Goal: Answer question/provide support

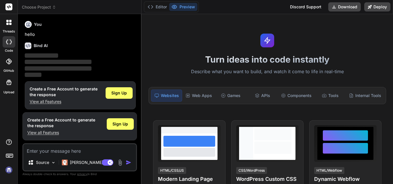
scroll to position [3, 0]
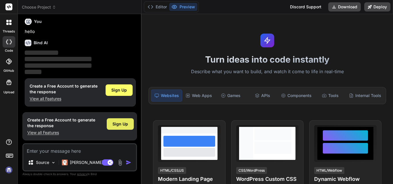
click at [117, 124] on span "Sign Up" at bounding box center [120, 124] width 16 height 6
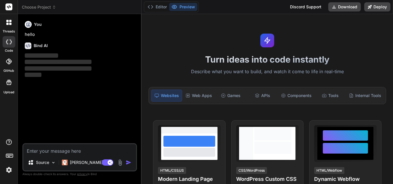
scroll to position [0, 0]
type textarea "x"
click at [63, 152] on textarea at bounding box center [79, 149] width 113 height 10
type textarea "h"
type textarea "x"
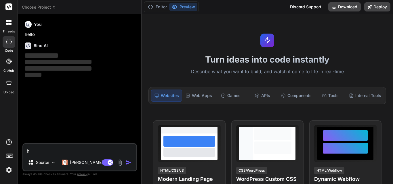
type textarea "hi"
type textarea "x"
type textarea "hii"
type textarea "x"
type textarea "hii"
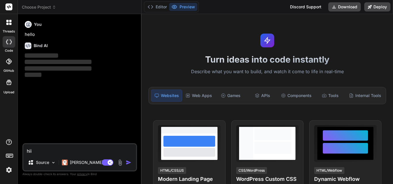
click at [127, 162] on img "button" at bounding box center [129, 163] width 6 height 6
type textarea "x"
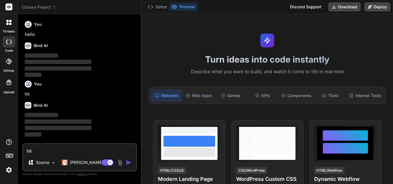
click at [79, 154] on textarea "hii" at bounding box center [79, 149] width 113 height 10
click at [81, 148] on textarea "hii" at bounding box center [79, 149] width 113 height 10
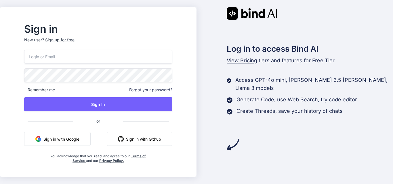
click at [116, 59] on input "email" at bounding box center [98, 57] width 148 height 14
type input "[EMAIL_ADDRESS][DOMAIN_NAME]"
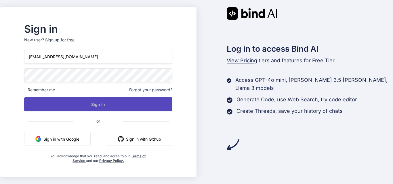
click at [91, 108] on button "Sign In" at bounding box center [98, 104] width 148 height 14
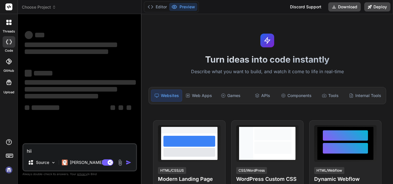
drag, startPoint x: 39, startPoint y: 154, endPoint x: 23, endPoint y: 155, distance: 15.3
click at [23, 155] on div "hii Source [PERSON_NAME] 4 S.. Agent Mode. When this toggle is activated, AI au…" at bounding box center [79, 157] width 114 height 28
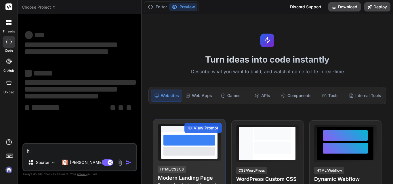
type textarea "x"
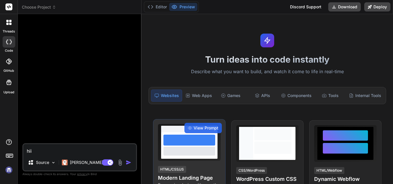
type textarea "x"
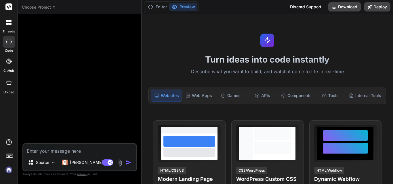
click at [71, 150] on textarea at bounding box center [79, 149] width 113 height 10
type textarea "1. Issue: If a PO is being created with a Project where Project.EndDate IS NULL…"
type textarea "x"
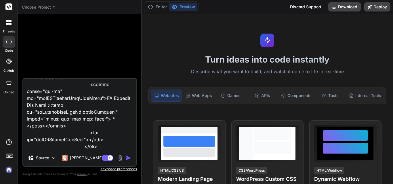
type textarea "1. Issue: If a PO is being created with a Project where Project.EndDate IS NULL…"
click at [127, 158] on img "button" at bounding box center [129, 158] width 6 height 6
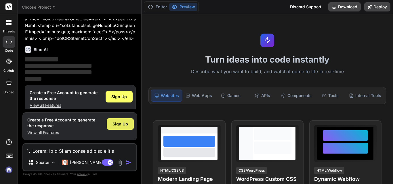
scroll to position [2021, 0]
click at [116, 125] on span "Sign Up" at bounding box center [120, 124] width 16 height 6
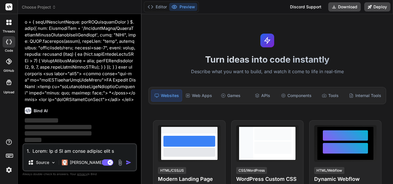
type textarea "x"
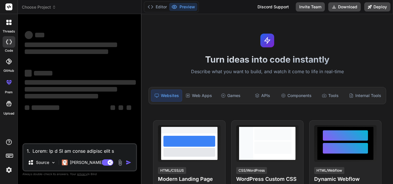
scroll to position [0, 0]
click at [61, 150] on textarea at bounding box center [79, 149] width 113 height 10
paste textarea "1. Issue: If a PO is being created with a Project where Project.EndDate IS NULL…"
type textarea "1. Issue: If a PO is being created with a Project where Project.EndDate IS NULL…"
type textarea "x"
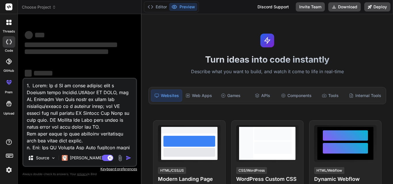
scroll to position [5466, 0]
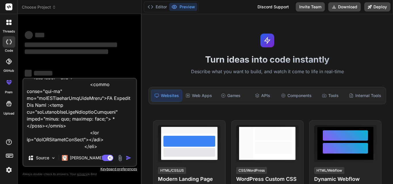
type textarea "1. Issue: If a PO is being created with a Project where Project.EndDate IS NULL…"
click at [125, 158] on div "Agent Mode. When this toggle is activated, AI automatically makes decisions, re…" at bounding box center [117, 158] width 33 height 7
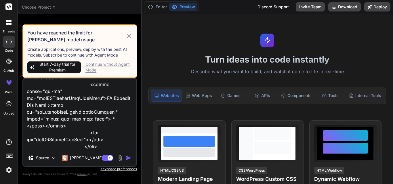
scroll to position [0, 0]
click at [106, 66] on div "Continue without Agent Mode" at bounding box center [108, 68] width 47 height 12
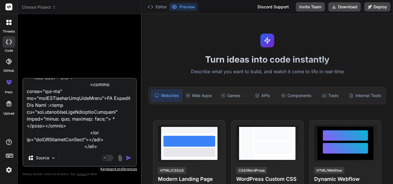
click at [129, 156] on img "button" at bounding box center [129, 158] width 6 height 6
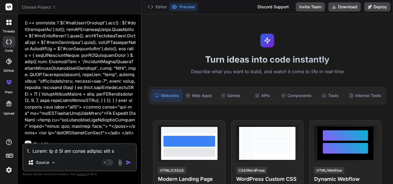
scroll to position [1954, 0]
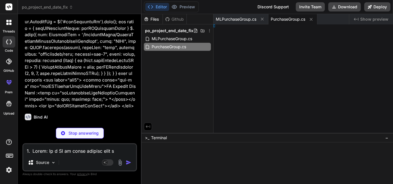
type textarea "x"
type textarea ". }"
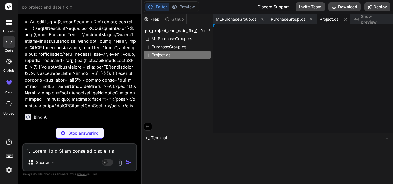
type textarea "x"
type textarea "}"
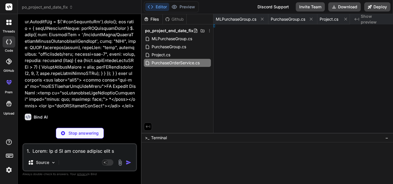
type textarea "x"
type textarea "> </div>"
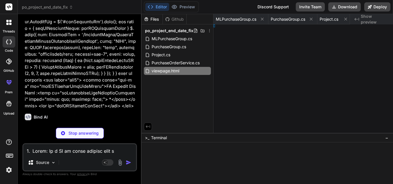
type textarea "x"
type textarea "div> <!-- This input field will be used for entering the date when required -->…"
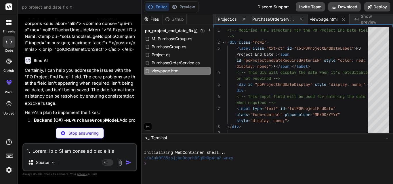
scroll to position [1982, 0]
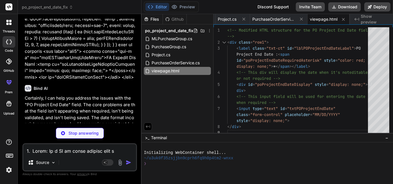
type textarea "x"
type textarea "errorMessage = xhr.responseText; } } alert('Error saving PO: ' + errorMessage);…"
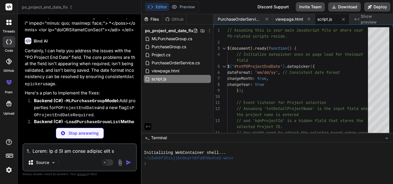
scroll to position [2040, 0]
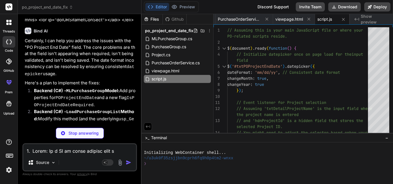
type textarea "x"
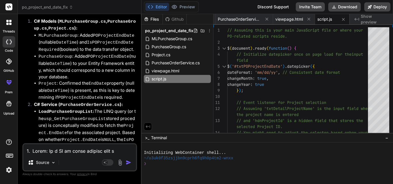
scroll to position [2417, 0]
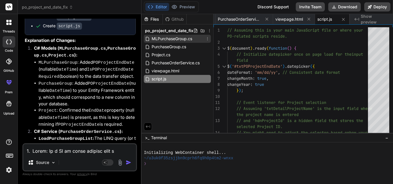
click at [178, 39] on span "MLPurchaseGroup.cs" at bounding box center [172, 38] width 42 height 7
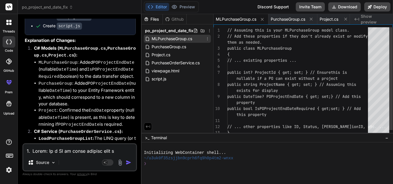
click at [178, 39] on span "MLPurchaseGroup.cs" at bounding box center [172, 38] width 42 height 7
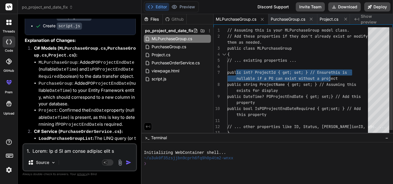
drag, startPoint x: 236, startPoint y: 70, endPoint x: 364, endPoint y: 76, distance: 128.7
click at [364, 76] on div "// Add these properties if they don't already exis t or modify public class MLP…" at bounding box center [299, 84] width 144 height 115
click at [264, 74] on div "// Add these properties if they don't already exis t or modify public class MLP…" at bounding box center [299, 84] width 144 height 115
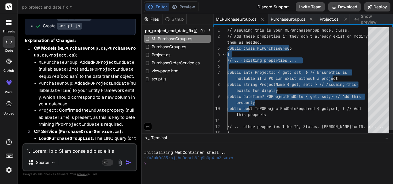
drag, startPoint x: 228, startPoint y: 48, endPoint x: 248, endPoint y: 107, distance: 62.1
click at [248, 107] on div "// Add these properties if they don't already exis t or modify public class MLP…" at bounding box center [299, 84] width 144 height 115
drag, startPoint x: 248, startPoint y: 107, endPoint x: 227, endPoint y: 65, distance: 46.9
click at [248, 107] on div "// Add these properties if they don't already exis t or modify public class MLP…" at bounding box center [299, 84] width 144 height 115
click at [238, 55] on div "// Add these properties if they don't already exis t or modify public class MLP…" at bounding box center [299, 84] width 144 height 115
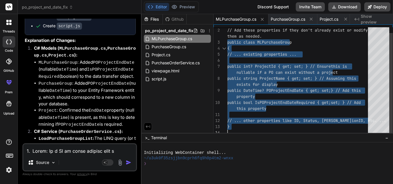
drag, startPoint x: 227, startPoint y: 46, endPoint x: 252, endPoint y: 137, distance: 94.6
click at [252, 136] on div "// Add these properties if they don't already exis t or modify public class MLP…" at bounding box center [299, 78] width 144 height 115
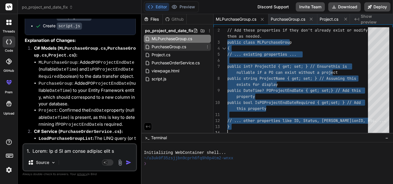
click at [177, 46] on span "PurchaseGroup.cs" at bounding box center [169, 46] width 36 height 7
type textarea "property to your database entity // ... other properties ... }"
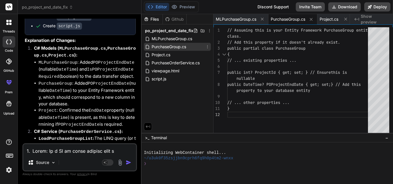
click at [177, 46] on span "PurchaseGroup.cs" at bounding box center [169, 46] width 36 height 7
click at [160, 46] on span "PurchaseGroup.cs" at bounding box center [169, 46] width 36 height 7
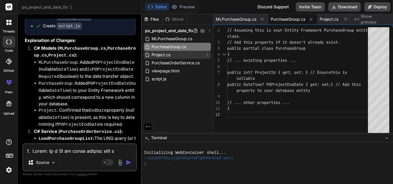
click at [162, 55] on span "Project.cs" at bounding box center [161, 54] width 20 height 7
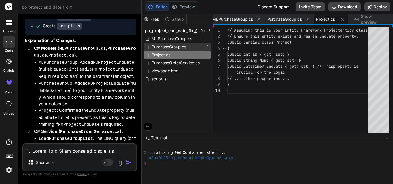
click at [172, 45] on span "PurchaseGroup.cs" at bounding box center [169, 46] width 36 height 7
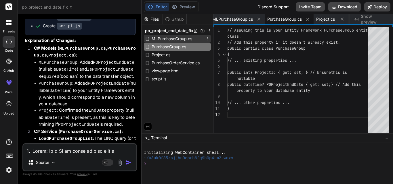
click at [173, 39] on span "MLPurchaseGroup.cs" at bounding box center [172, 38] width 42 height 7
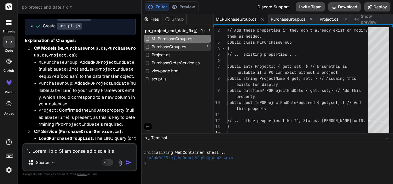
click at [174, 48] on span "PurchaseGroup.cs" at bounding box center [169, 46] width 36 height 7
type textarea "property to your database entity // ... other properties ... }"
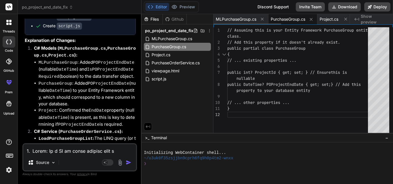
click at [284, 20] on span "PurchaseGroup.cs" at bounding box center [288, 19] width 35 height 6
click at [171, 58] on div "Project.cs" at bounding box center [177, 55] width 67 height 8
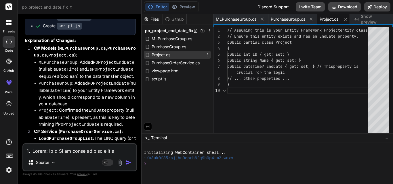
scroll to position [0, 3]
click at [172, 56] on div "Project.cs" at bounding box center [177, 55] width 67 height 8
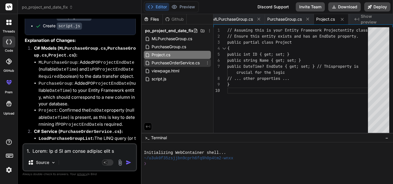
click at [172, 62] on span "PurchaseOrderService.cs" at bounding box center [175, 63] width 49 height 7
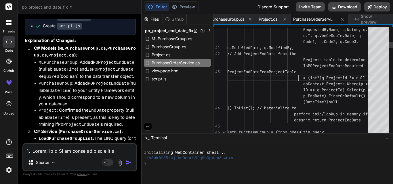
scroll to position [0, 0]
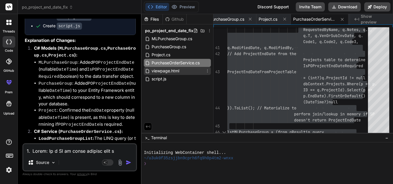
click at [178, 72] on span "viewpage.html" at bounding box center [165, 71] width 29 height 7
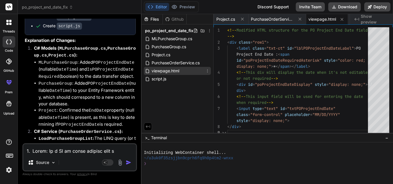
click at [178, 72] on span "viewpage.html" at bounding box center [165, 71] width 29 height 7
click at [236, 80] on div "<!-- Modified HTML structure for the PO Project End Da te field --> < div class…" at bounding box center [299, 81] width 144 height 109
click at [258, 73] on div "<!-- Modified HTML structure for the PO Project End Da te field --> < div class…" at bounding box center [299, 81] width 144 height 109
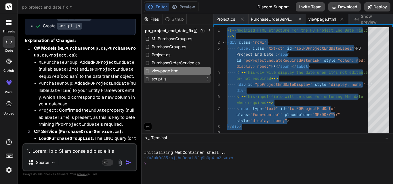
click at [159, 76] on span "script.js" at bounding box center [159, 79] width 16 height 7
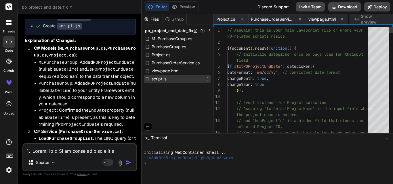
scroll to position [0, 137]
click at [159, 76] on span "script.js" at bounding box center [159, 79] width 16 height 7
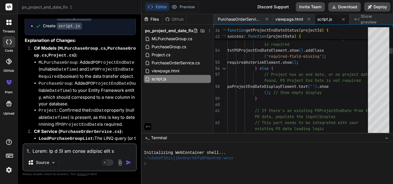
scroll to position [0, 0]
type textarea "// Assuming this is your main JavaScript file or where your PO-related scripts …"
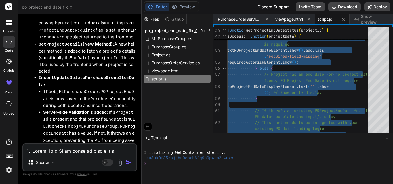
scroll to position [2763, 0]
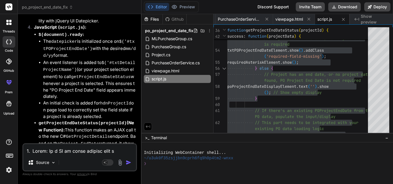
click at [73, 148] on textarea at bounding box center [79, 149] width 113 height 10
type textarea "p"
type textarea "x"
type textarea "pr"
type textarea "x"
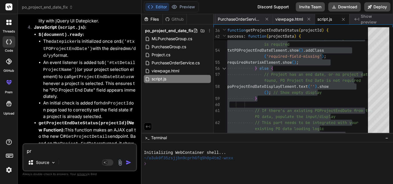
type textarea "pro"
type textarea "x"
type textarea "prov"
type textarea "x"
type textarea "prov"
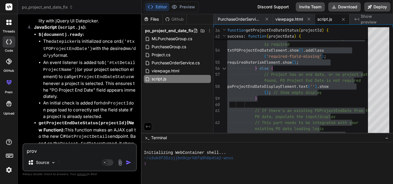
type textarea "x"
type textarea "prov i"
type textarea "x"
type textarea "prov id"
type textarea "x"
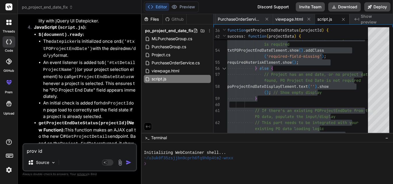
type textarea "prov ide"
type textarea "x"
type textarea "prov id"
type textarea "x"
type textarea "prov i"
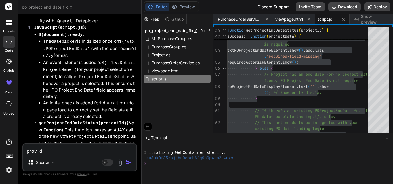
type textarea "x"
type textarea "prov"
type textarea "x"
type textarea "prov"
type textarea "x"
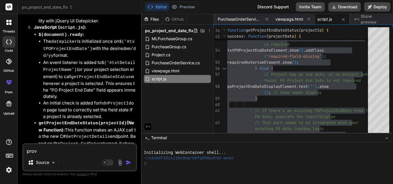
type textarea "provi"
type textarea "x"
type textarea "provid"
type textarea "x"
type textarea "provide"
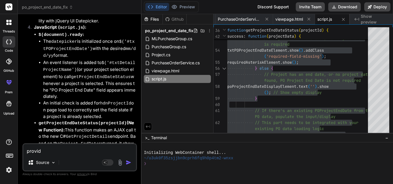
type textarea "x"
type textarea "provide"
type textarea "x"
type textarea "provide m"
type textarea "x"
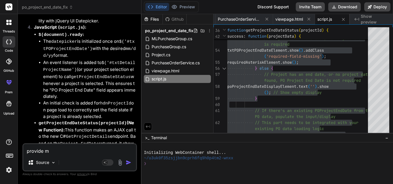
type textarea "provide mo"
type textarea "x"
type textarea "provide mod"
type textarea "x"
type textarea "provide modi"
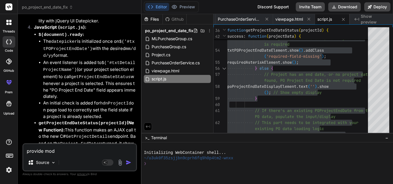
type textarea "x"
type textarea "provide modif"
type textarea "x"
type textarea "provide modifi"
type textarea "x"
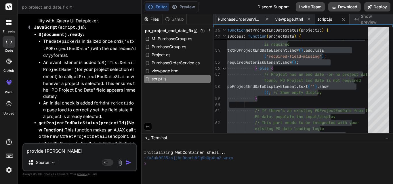
type textarea "provide modific"
type textarea "x"
type textarea "provide modifica"
type textarea "x"
type textarea "provide modificat"
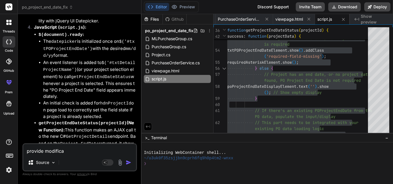
type textarea "x"
type textarea "provide modificati"
type textarea "x"
type textarea "provide modificatio"
type textarea "x"
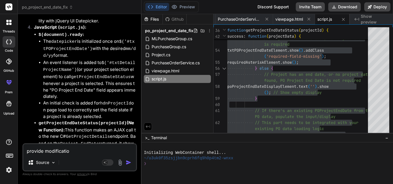
type textarea "provide modification"
type textarea "x"
type textarea "provide modification"
type textarea "x"
type textarea "provide modification i"
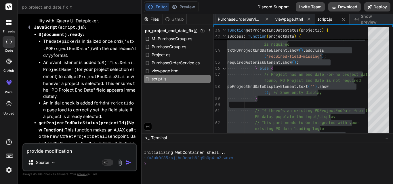
type textarea "x"
type textarea "provide modification in"
type textarea "x"
type textarea "provide modification in"
type textarea "x"
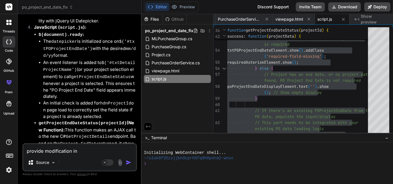
type textarea "provide modification in o"
type textarea "x"
type textarea "provide modification in on"
type textarea "x"
type textarea "provide modification in onl"
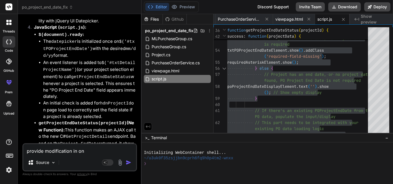
type textarea "x"
type textarea "provide modification in only"
type textarea "x"
type textarea "provide modification in only"
type textarea "x"
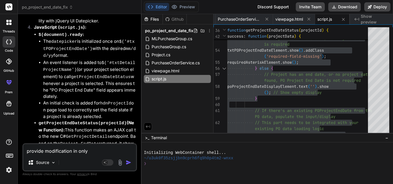
type textarea "provide modification in only e"
type textarea "x"
type textarea "provide modification in only ex"
type textarea "x"
type textarea "provide modification in only exi"
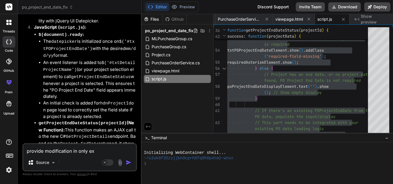
type textarea "x"
type textarea "provide modification in only exis"
type textarea "x"
type textarea "provide modification in only exist"
type textarea "x"
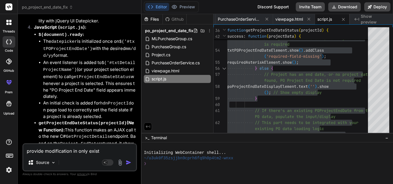
type textarea "provide modification in only existi"
type textarea "x"
type textarea "provide modification in only existin"
type textarea "x"
type textarea "provide modification in only existing"
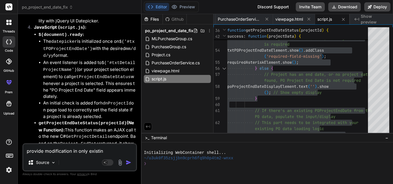
type textarea "x"
type textarea "provide modification in only existing"
type textarea "x"
type textarea "provide modification in only existing m"
type textarea "x"
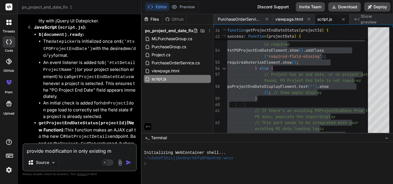
type textarea "provide modification in only existing me"
type textarea "x"
type textarea "provide modification in only existing met"
type textarea "x"
type textarea "provide modification in only existing meth"
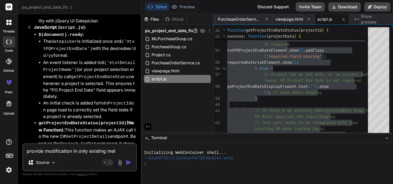
type textarea "x"
type textarea "provide modification in only existing metho"
type textarea "x"
type textarea "provide modification in only existing method"
type textarea "x"
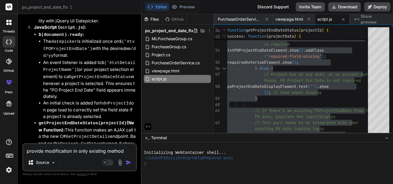
type textarea "provide modification in only existing method"
type textarea "x"
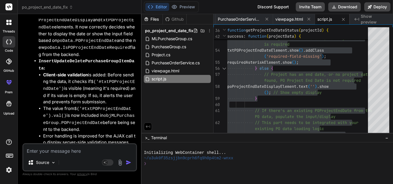
scroll to position [2937, 0]
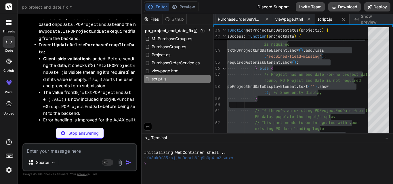
type textarea "x"
type textarea "exists for display public DateTime? POProjectEndDate { get; set; } // Add this …"
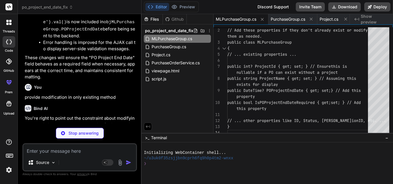
scroll to position [3023, 0]
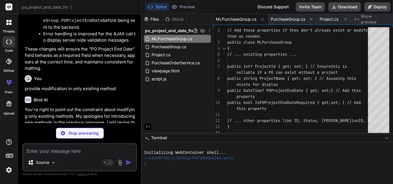
type textarea "x"
type textarea "property to your database entity // ... other properties ... }"
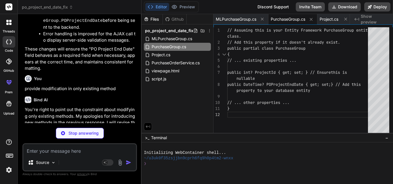
type textarea "x"
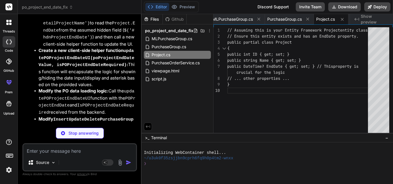
scroll to position [3437, 0]
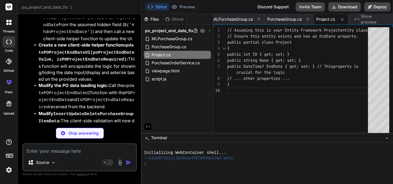
click at [75, 180] on code "MLPurchaseGroup.cs" at bounding box center [80, 183] width 47 height 7
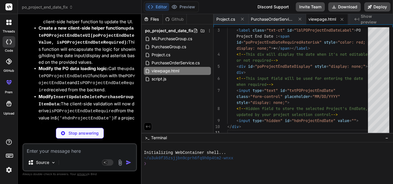
scroll to position [3455, 0]
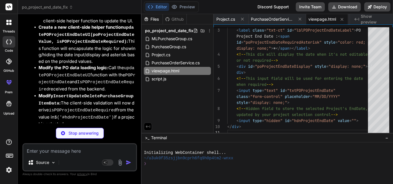
click at [72, 162] on code "MLPurchaseGroup.cs" at bounding box center [80, 165] width 47 height 7
drag, startPoint x: 72, startPoint y: 71, endPoint x: 50, endPoint y: 70, distance: 21.9
click at [67, 162] on code "MLPurchaseGroup.cs" at bounding box center [80, 165] width 47 height 7
click at [83, 162] on code "MLPurchaseGroup.cs" at bounding box center [80, 165] width 47 height 7
click at [47, 163] on div "Create MLPurchaseGroup.cs" at bounding box center [73, 166] width 61 height 6
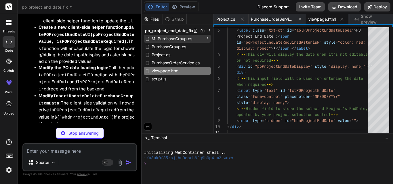
type textarea "x"
click at [164, 40] on span "MLPurchaseGroup.cs" at bounding box center [172, 38] width 42 height 7
type textarea "exists for display public DateTime? POProjectEndDate { get; set; } // Add this …"
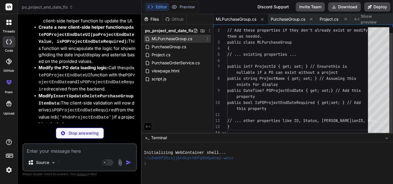
click at [164, 40] on span "MLPurchaseGroup.cs" at bounding box center [172, 38] width 42 height 7
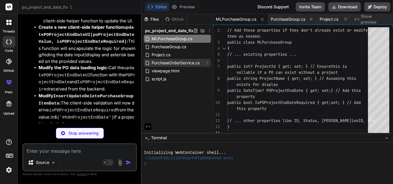
type textarea "x"
click at [172, 64] on span "PurchaseOrderService.cs" at bounding box center [175, 63] width 49 height 7
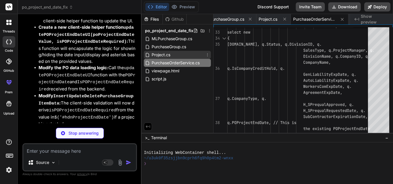
click at [159, 57] on span "Project.cs" at bounding box center [161, 54] width 20 height 7
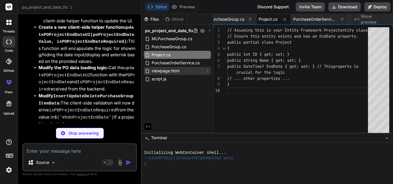
click at [163, 72] on span "viewpage.html" at bounding box center [165, 71] width 29 height 7
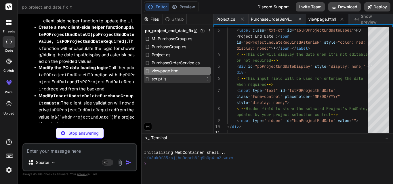
type textarea "x"
click at [160, 80] on span "script.js" at bounding box center [159, 79] width 16 height 7
type textarea "errorMessage = xhr.responseText; } } alert('Error saving PO: ' + errorMessage);…"
type textarea "x"
type textarea "}); } }"
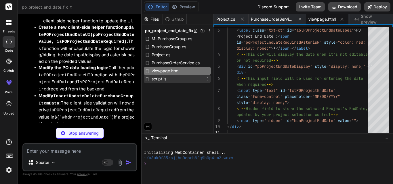
scroll to position [0, 137]
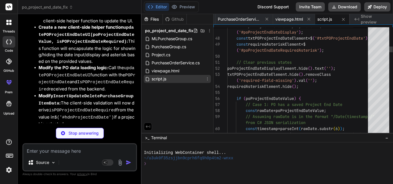
type textarea "x"
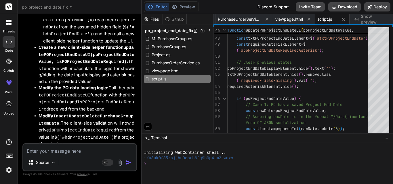
click at [72, 183] on code "MLPurchaseGroup.cs" at bounding box center [80, 186] width 47 height 7
click at [167, 37] on span "MLPurchaseGroup.cs" at bounding box center [172, 38] width 42 height 7
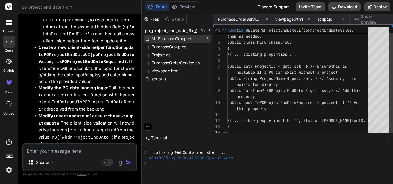
scroll to position [0, 0]
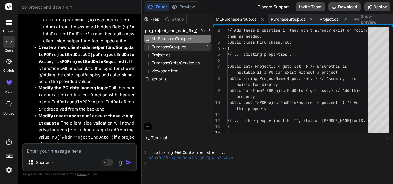
click at [168, 46] on span "PurchaseGroup.cs" at bounding box center [169, 46] width 36 height 7
type textarea "property to your database entity // ... other properties ... }"
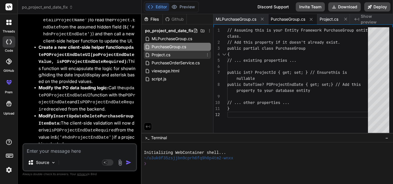
click at [157, 55] on span "Project.cs" at bounding box center [161, 54] width 20 height 7
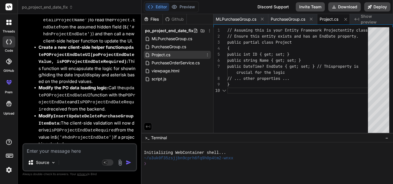
scroll to position [0, 3]
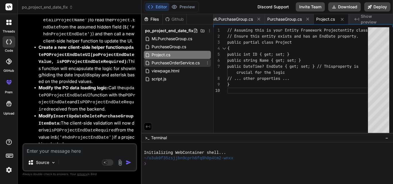
click at [160, 63] on span "PurchaseOrderService.cs" at bounding box center [175, 63] width 49 height 7
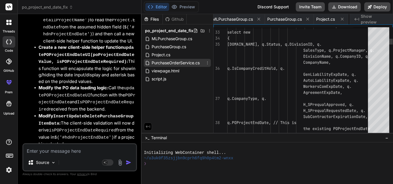
scroll to position [0, 61]
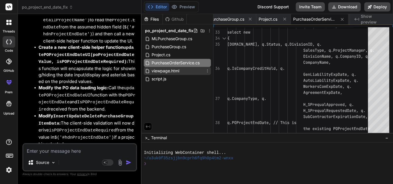
click at [171, 74] on span "viewpage.html" at bounding box center [165, 71] width 29 height 7
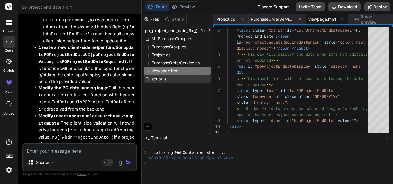
click at [164, 78] on span "script.js" at bounding box center [159, 79] width 16 height 7
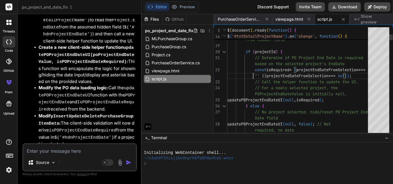
scroll to position [0, 0]
type textarea "// Assuming this is your main JavaScript file or where your PO-related scripts …"
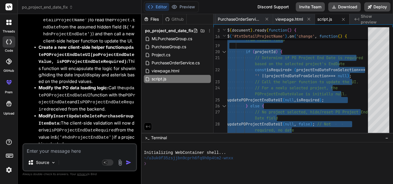
click at [50, 149] on textarea at bounding box center [79, 149] width 113 height 10
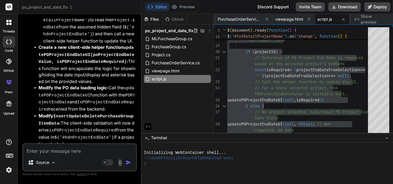
paste textarea "1. Issue: If a PO is being created with a Project where Project.EndDate IS NULL…"
type textarea "1. Issue: If a PO is being created with a Project where Project.EndDate IS NULL…"
type textarea "x"
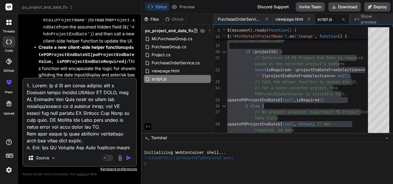
scroll to position [3455, 0]
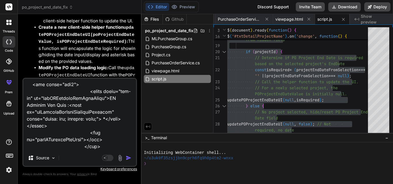
type textarea "1. Issue: If a PO is being created with a Project where Project.EndDate IS NULL…"
click at [127, 158] on img "button" at bounding box center [129, 158] width 6 height 6
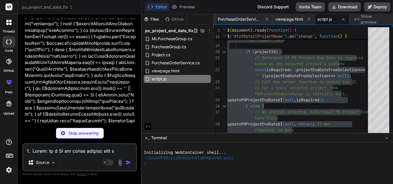
scroll to position [13308, 0]
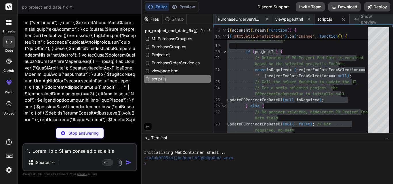
type textarea "x"
type textarea "exists for display public DateTime? POProjectEndDate { get; set; } // Add this …"
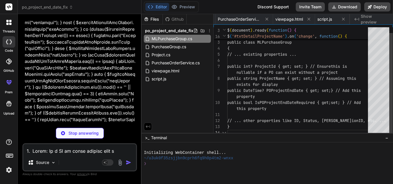
scroll to position [0, 0]
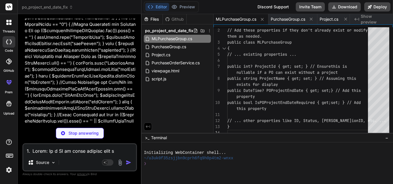
type textarea "x"
type textarea "property to your database entity // ... other properties ... }"
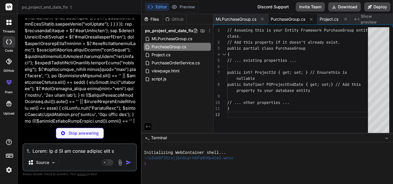
type textarea "x"
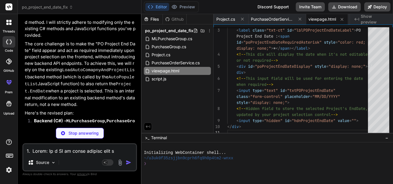
scroll to position [17361, 0]
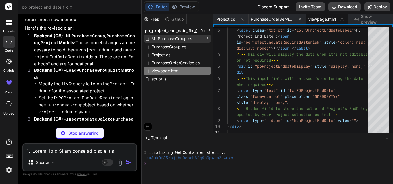
type textarea "x"
click at [168, 37] on span "MLPurchaseGroup.cs" at bounding box center [172, 38] width 42 height 7
type textarea "exists for display public DateTime? POProjectEndDate { get; set; } // Add this …"
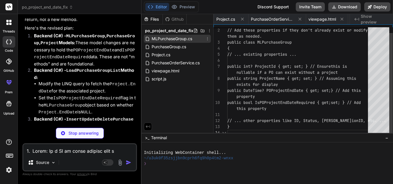
scroll to position [0, 0]
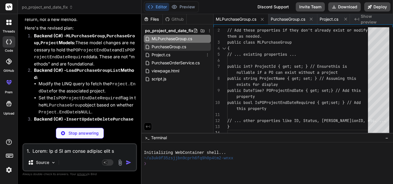
type textarea "x"
click at [172, 49] on span "PurchaseGroup.cs" at bounding box center [169, 46] width 36 height 7
type textarea "property to your database entity // ... other properties ... }"
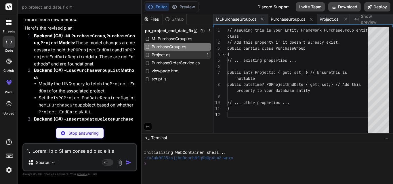
type textarea "x"
click at [169, 55] on span "Project.cs" at bounding box center [161, 54] width 20 height 7
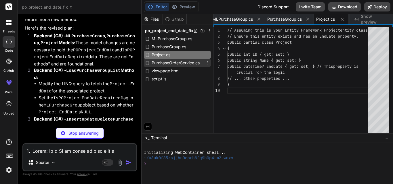
click at [176, 63] on span "PurchaseOrderService.cs" at bounding box center [175, 63] width 49 height 7
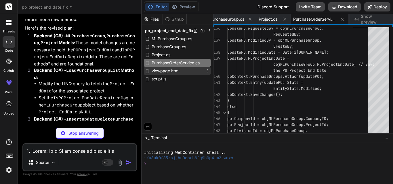
click at [181, 70] on div "viewpage.html" at bounding box center [177, 71] width 67 height 8
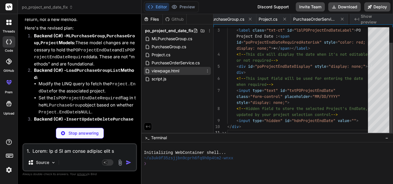
scroll to position [0, 103]
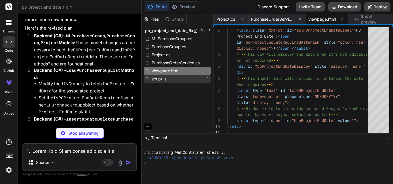
type textarea "x"
click at [165, 77] on span "script.js" at bounding box center [159, 79] width 16 height 7
type textarea "}); } }"
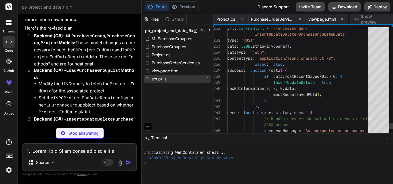
scroll to position [0, 137]
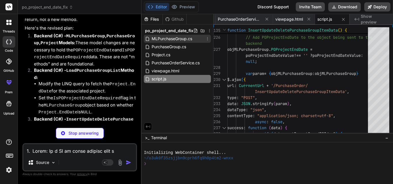
type textarea "x"
click at [188, 39] on span "MLPurchaseGroup.cs" at bounding box center [172, 38] width 42 height 7
type textarea "exists for display public DateTime? POProjectEndDate { get; set; } // Add this …"
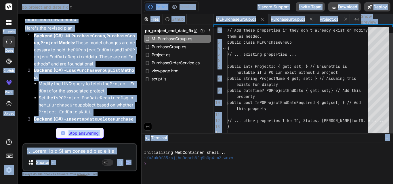
type textarea "x"
type textarea "// Assuming this is your MLPurchaseGroup model class. // Add these properties i…"
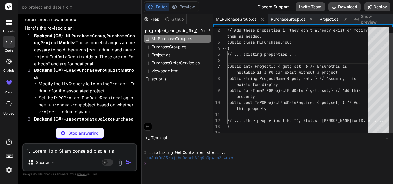
click at [252, 65] on div "// Add these properties if they don't already exis t or modify them as needed. …" at bounding box center [299, 78] width 144 height 115
click at [253, 65] on div "// Add these properties if they don't already exis t or modify them as needed. …" at bounding box center [299, 78] width 144 height 115
type textarea "x"
type textarea "// Assuming this is your MLPurchaseGroup model class. // Add these properties i…"
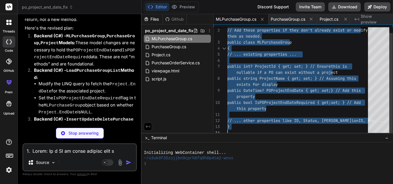
type textarea "x"
click at [253, 65] on div "// Add these properties if they don't already exis t or modify them as needed. …" at bounding box center [299, 78] width 144 height 115
type textarea "// Assuming this is your MLPurchaseGroup model class. // Add these properties i…"
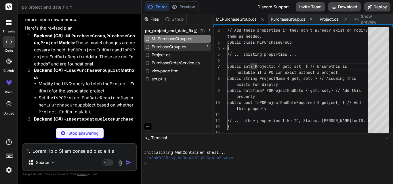
type textarea "x"
click at [167, 47] on span "PurchaseGroup.cs" at bounding box center [169, 46] width 36 height 7
type textarea "property to your database entity // ... other properties ... }"
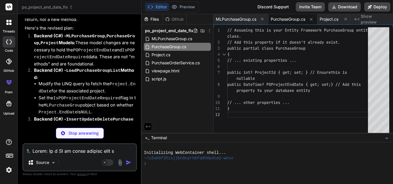
type textarea "x"
type textarea "-----------------------------End------------------------------"
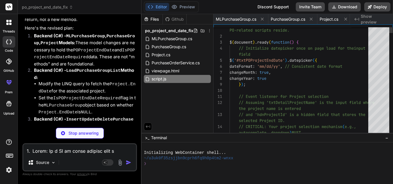
scroll to position [0, 137]
type textarea "x"
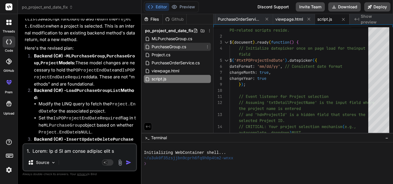
click at [169, 47] on span "PurchaseGroup.cs" at bounding box center [169, 46] width 36 height 7
type textarea "property to your database entity // ... other properties ... }"
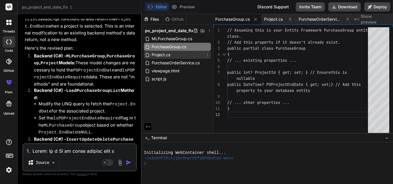
click at [168, 53] on span "Project.cs" at bounding box center [161, 54] width 20 height 7
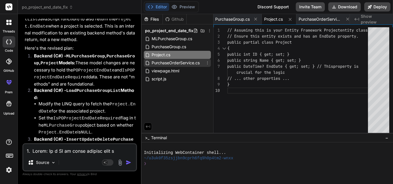
click at [182, 61] on span "PurchaseOrderService.cs" at bounding box center [175, 63] width 49 height 7
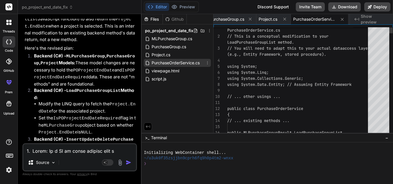
click at [182, 61] on span "PurchaseOrderService.cs" at bounding box center [175, 63] width 49 height 7
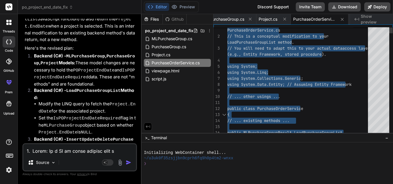
type textarea "// Assuming this is part of your service layer, e.g., PurchaseOrderService.cs /…"
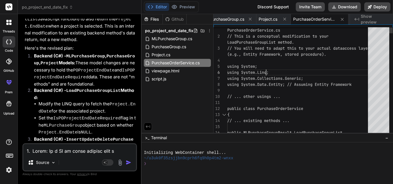
click at [170, 71] on span "viewpage.html" at bounding box center [165, 71] width 29 height 7
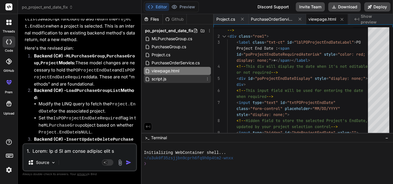
click at [171, 80] on div "script.js" at bounding box center [177, 79] width 67 height 8
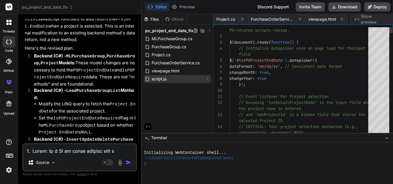
scroll to position [0, 137]
click at [171, 80] on div "script.js" at bounding box center [177, 79] width 67 height 8
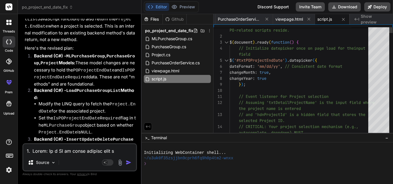
scroll to position [0, 0]
type textarea "// Assuming this is your main JavaScript file or where your PO-related scripts …"
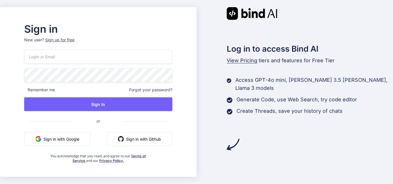
click at [116, 57] on input "email" at bounding box center [98, 57] width 148 height 14
type input "[EMAIL_ADDRESS][DOMAIN_NAME]"
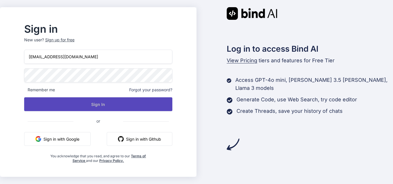
click at [107, 99] on button "Sign In" at bounding box center [98, 104] width 148 height 14
